Goal: Task Accomplishment & Management: Manage account settings

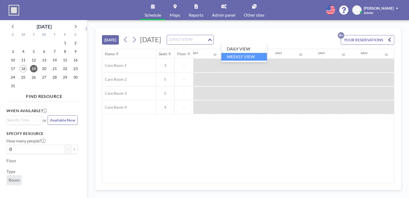
click at [233, 55] on li "WEEKLY VIEW" at bounding box center [244, 57] width 46 height 8
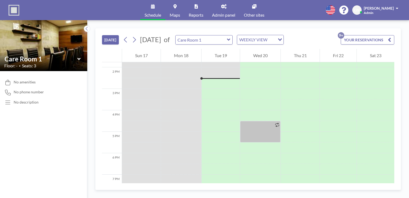
scroll to position [300, 0]
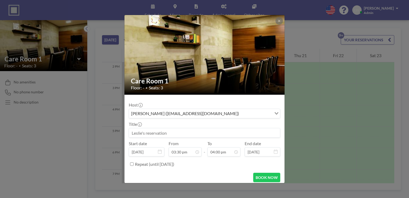
drag, startPoint x: 208, startPoint y: 98, endPoint x: 333, endPoint y: 71, distance: 127.7
click at [333, 71] on div "Care Room 1 Floor: - • Seats: 3 Host [PERSON_NAME] ([EMAIL_ADDRESS][DOMAIN_NAME…" at bounding box center [204, 99] width 409 height 198
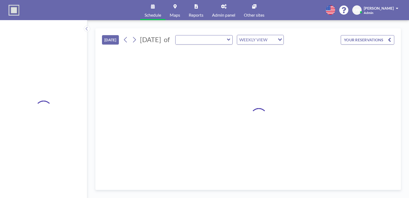
type input "Care Room 1"
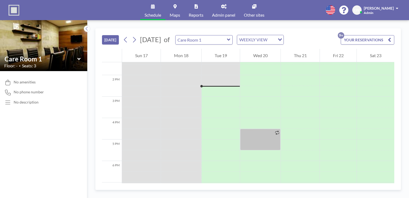
scroll to position [300, 0]
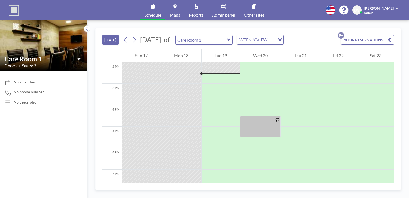
click at [80, 58] on icon at bounding box center [78, 59] width 3 height 2
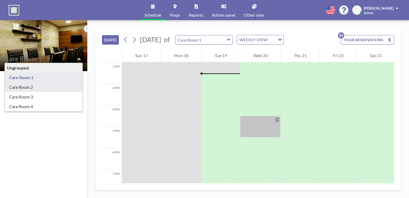
type input "Care Room 2"
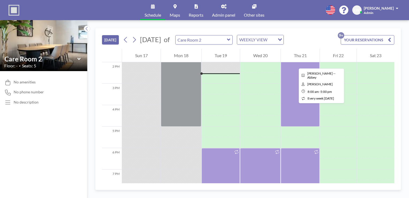
drag, startPoint x: 292, startPoint y: 95, endPoint x: 295, endPoint y: 65, distance: 29.8
click at [295, 65] on div at bounding box center [300, 30] width 39 height 193
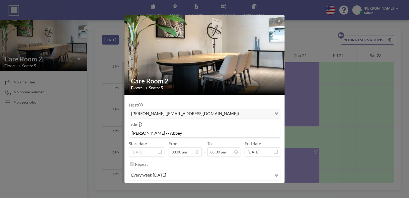
scroll to position [17, 0]
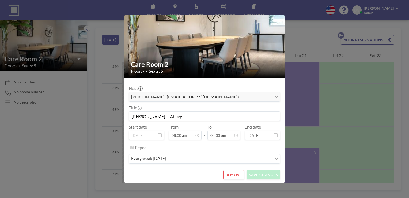
click at [235, 171] on button "REMOVE" at bounding box center [233, 174] width 21 height 9
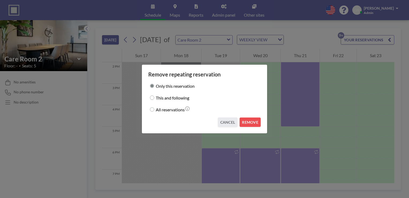
click at [167, 110] on label "All reservations" at bounding box center [170, 108] width 29 height 7
click at [154, 110] on input "All reservations" at bounding box center [152, 109] width 4 height 4
radio input "true"
click at [252, 122] on button "REMOVE" at bounding box center [250, 121] width 21 height 9
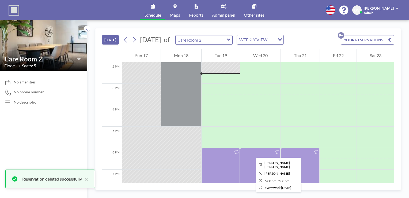
click at [252, 153] on div at bounding box center [260, 180] width 40 height 64
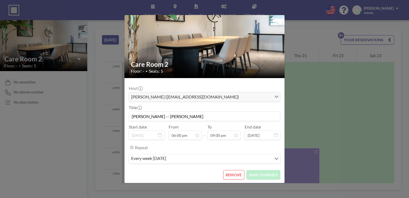
click at [233, 176] on button "REMOVE" at bounding box center [233, 174] width 21 height 9
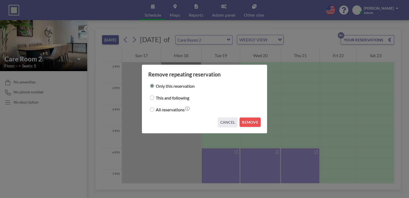
click at [160, 111] on label "All reservations" at bounding box center [170, 108] width 29 height 7
click at [154, 111] on input "All reservations" at bounding box center [152, 109] width 4 height 4
radio input "true"
click at [247, 121] on button "REMOVE" at bounding box center [250, 121] width 21 height 9
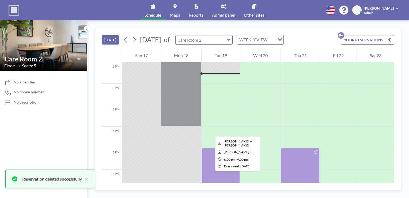
click at [211, 169] on div at bounding box center [221, 180] width 38 height 64
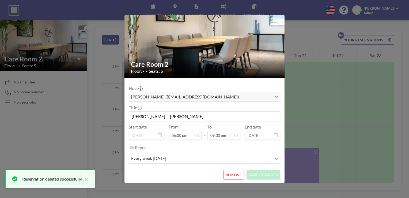
click at [229, 175] on button "REMOVE" at bounding box center [233, 174] width 21 height 9
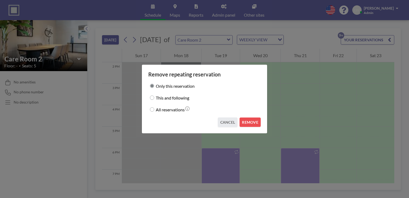
click at [170, 110] on label "All reservations" at bounding box center [170, 108] width 29 height 7
click at [154, 110] on input "All reservations" at bounding box center [152, 109] width 4 height 4
radio input "true"
click at [254, 119] on button "REMOVE" at bounding box center [250, 121] width 21 height 9
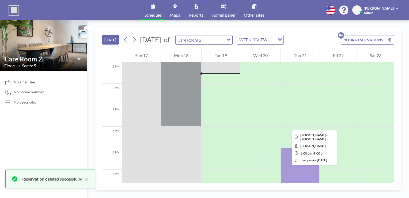
click at [288, 163] on div at bounding box center [300, 180] width 39 height 64
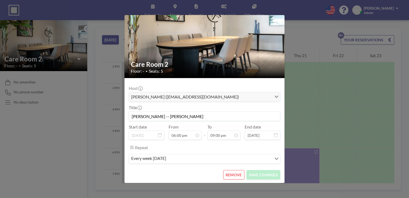
click at [229, 173] on button "REMOVE" at bounding box center [233, 174] width 21 height 9
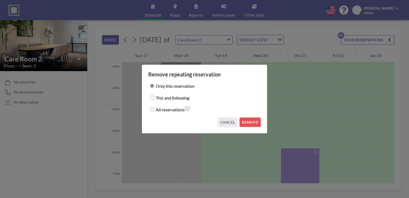
click at [163, 110] on label "All reservations" at bounding box center [170, 108] width 29 height 7
click at [154, 110] on input "All reservations" at bounding box center [152, 109] width 4 height 4
radio input "true"
click at [248, 124] on button "REMOVE" at bounding box center [250, 121] width 21 height 9
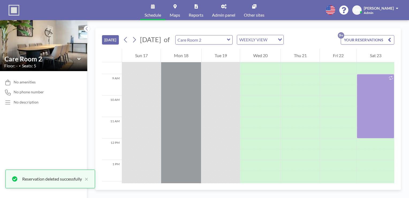
scroll to position [181, 0]
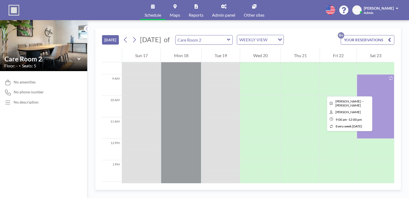
click at [379, 91] on div at bounding box center [375, 106] width 37 height 64
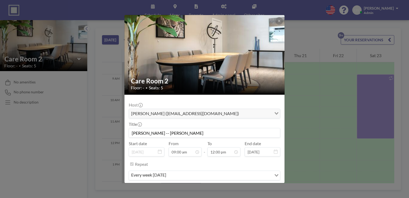
click at [326, 84] on div "Care Room 2 Floor: - • Seats: 5 Host Leslie Wiens (lwiens@fbconcord.org) Loadin…" at bounding box center [204, 99] width 409 height 198
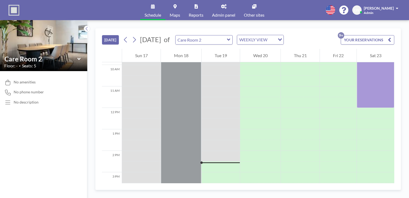
scroll to position [210, 0]
click at [351, 40] on button "YOUR RESERVATIONS 9+" at bounding box center [368, 39] width 54 height 9
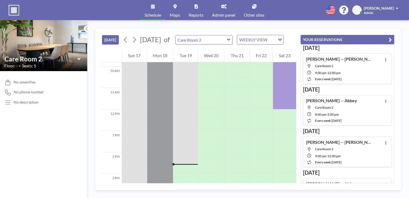
click at [390, 39] on icon "button" at bounding box center [390, 39] width 3 height 6
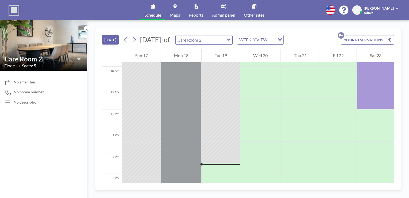
click at [220, 13] on span "Admin panel" at bounding box center [223, 15] width 23 height 4
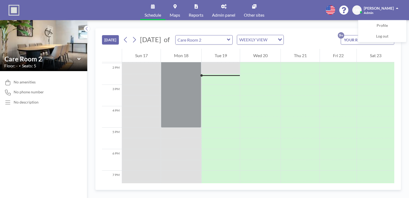
scroll to position [300, 0]
click at [225, 11] on link "Admin panel" at bounding box center [224, 10] width 32 height 20
